Goal: Check status: Check status

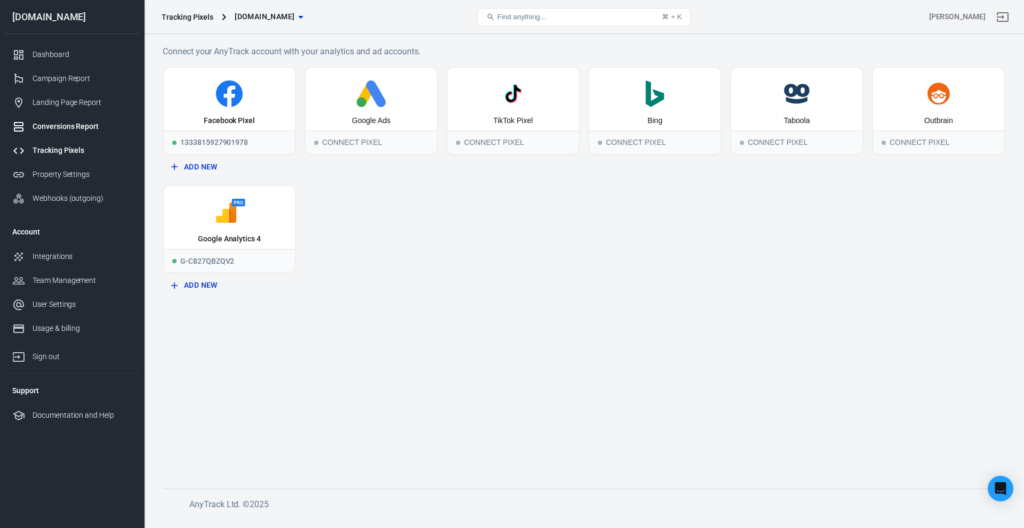
click at [65, 127] on div "Conversions Report" at bounding box center [82, 126] width 99 height 11
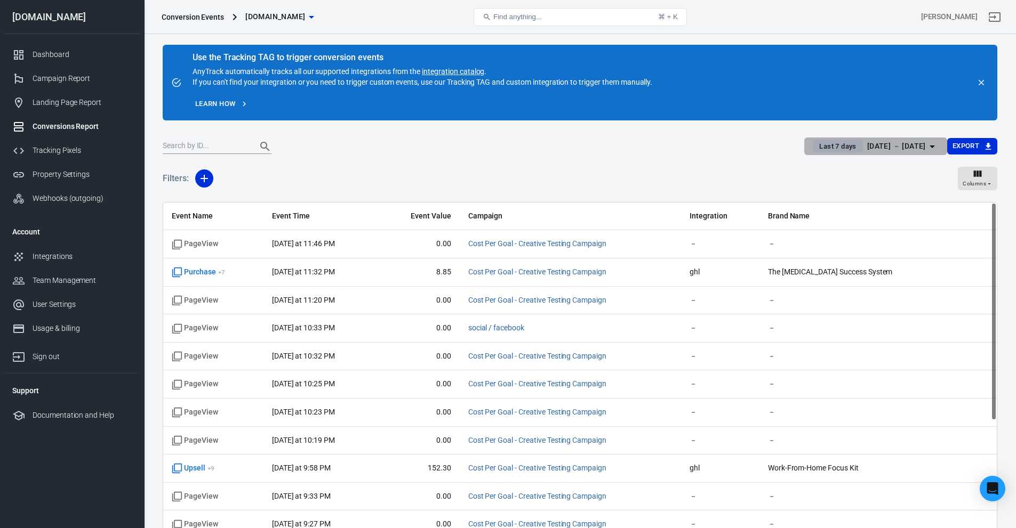
click at [867, 141] on div "[DATE] － [DATE]" at bounding box center [896, 146] width 59 height 13
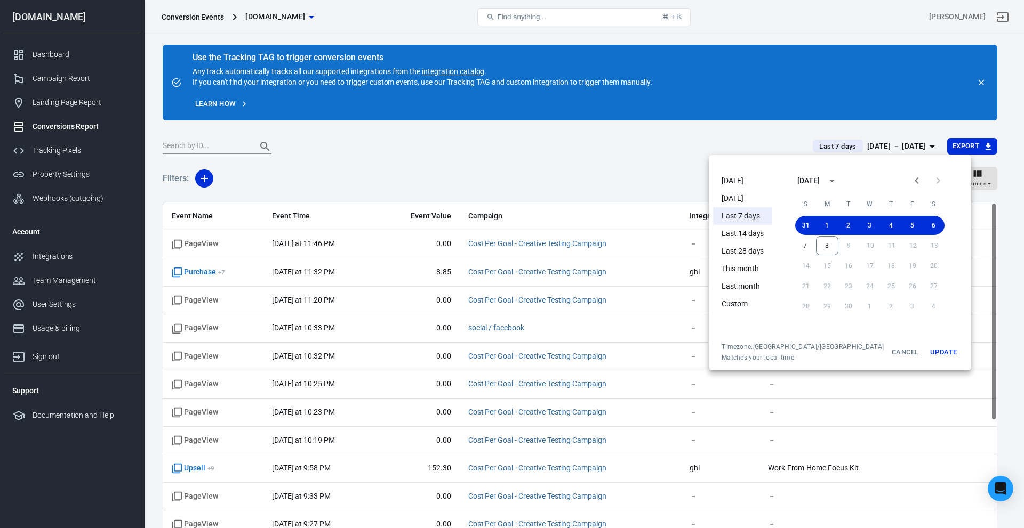
click at [740, 181] on li "[DATE]" at bounding box center [742, 181] width 59 height 18
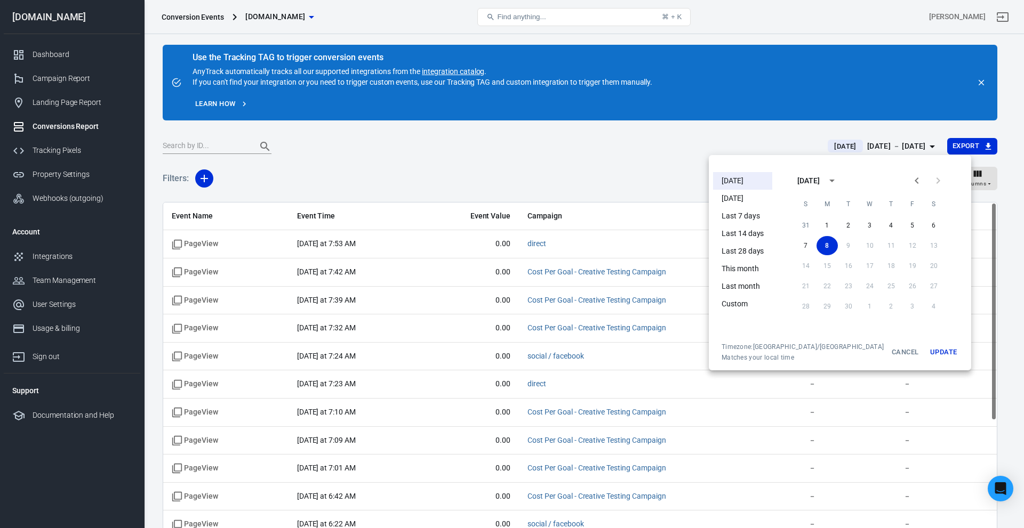
click at [632, 181] on div at bounding box center [512, 264] width 1024 height 528
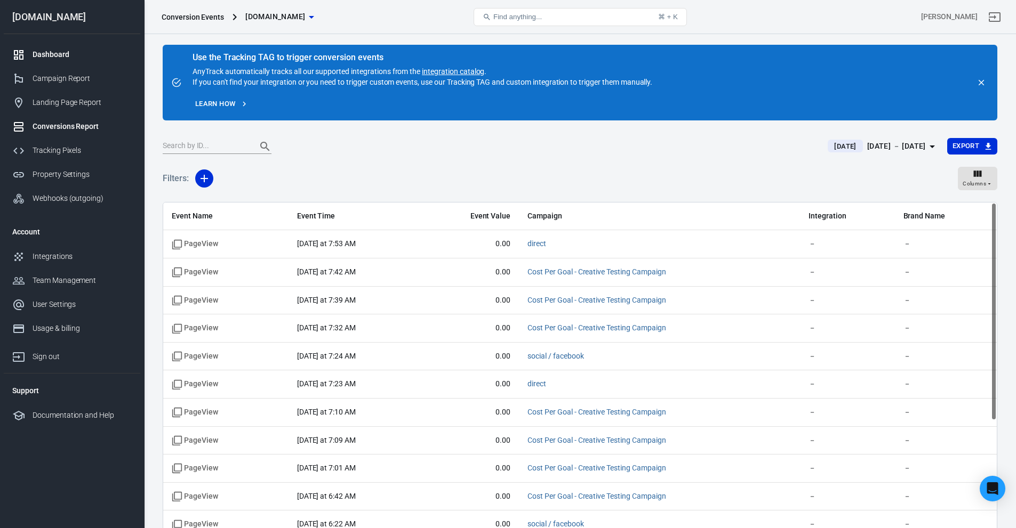
click at [71, 65] on link "Dashboard" at bounding box center [72, 55] width 137 height 24
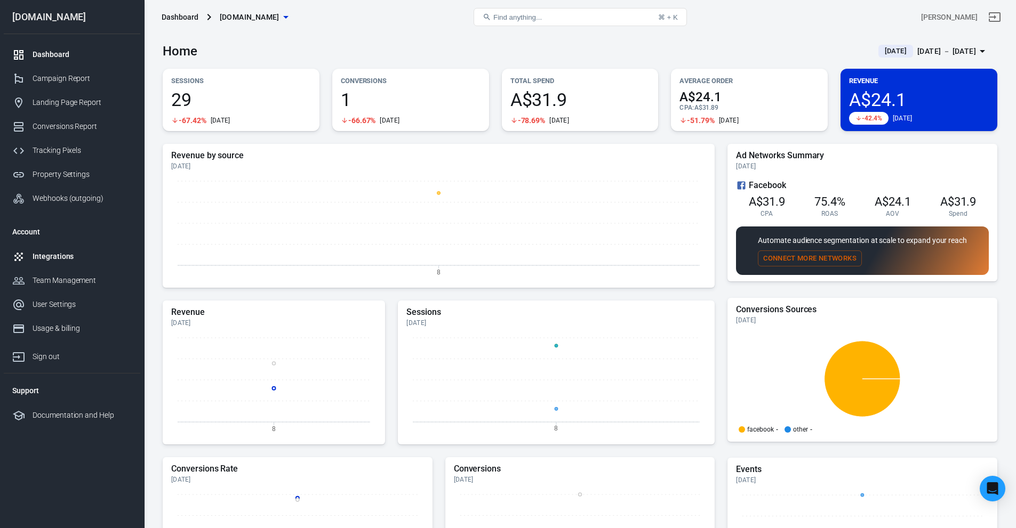
click at [39, 252] on div "Integrations" at bounding box center [82, 256] width 99 height 11
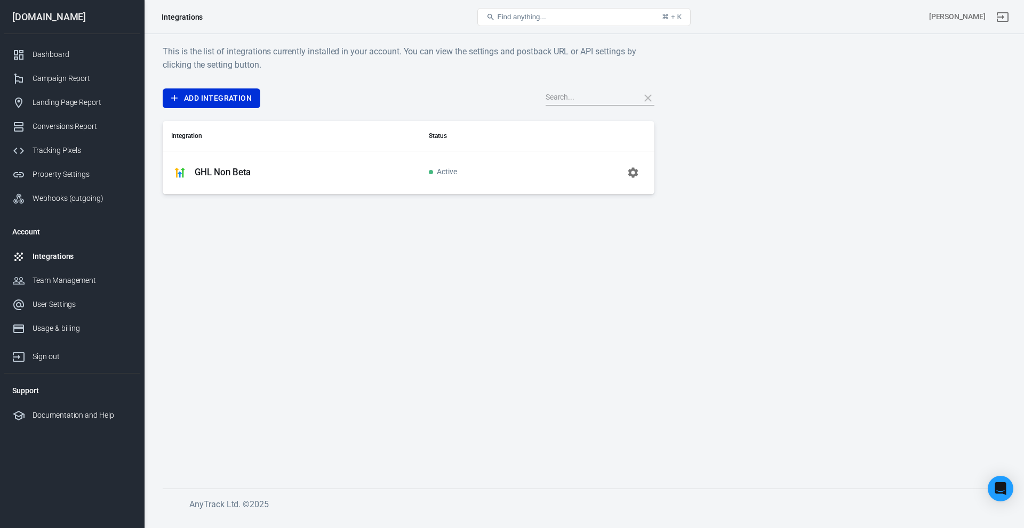
click at [212, 172] on p "GHL Non Beta" at bounding box center [223, 172] width 56 height 11
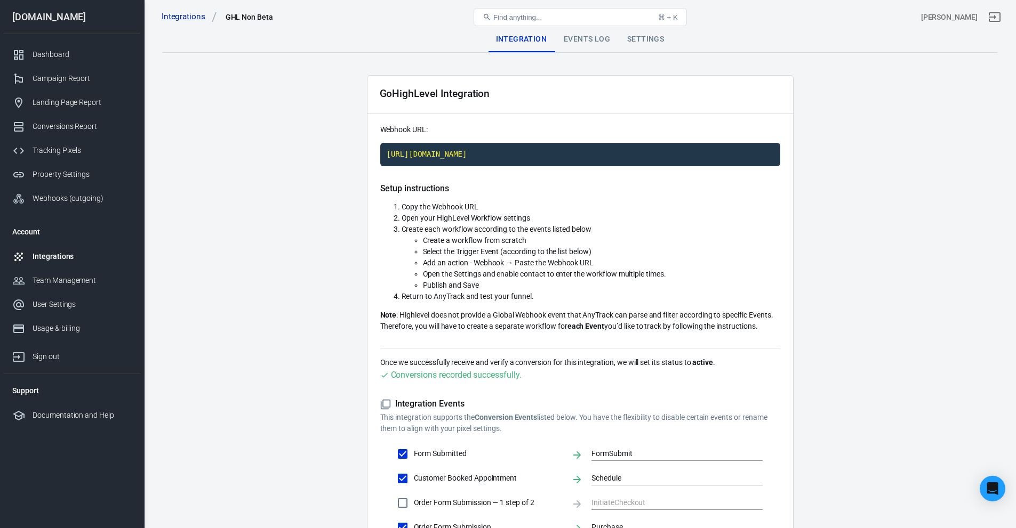
click at [588, 35] on div "Events Log" at bounding box center [586, 40] width 63 height 26
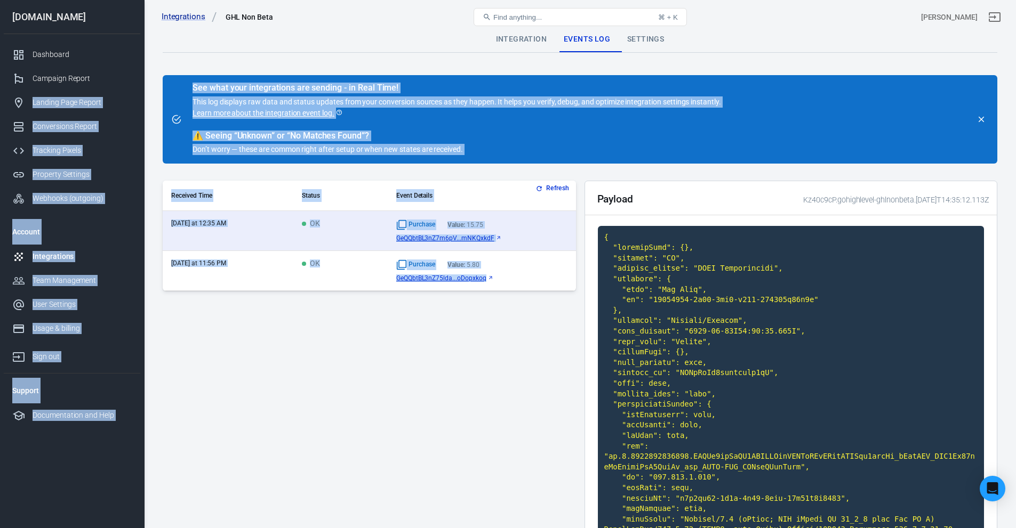
drag, startPoint x: -21, startPoint y: 100, endPoint x: -488, endPoint y: 293, distance: 506.0
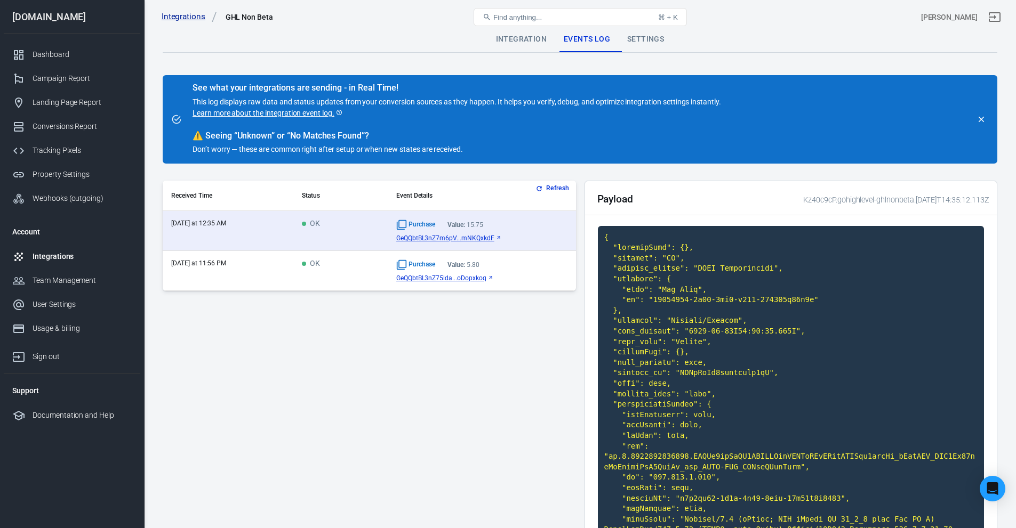
click at [181, 17] on link "Integrations" at bounding box center [189, 16] width 55 height 11
